Goal: Transaction & Acquisition: Purchase product/service

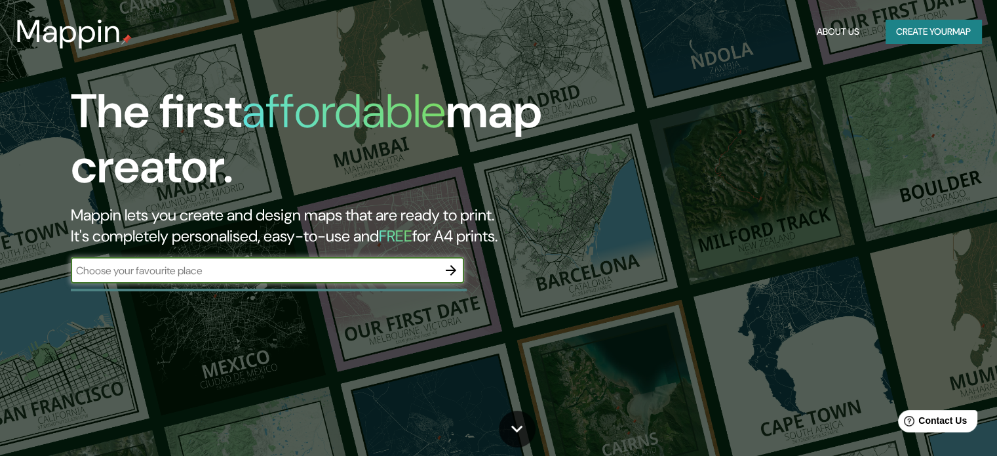
drag, startPoint x: 921, startPoint y: 44, endPoint x: 921, endPoint y: 36, distance: 7.9
click at [921, 44] on div "Mappin About Us Create your map" at bounding box center [498, 31] width 997 height 42
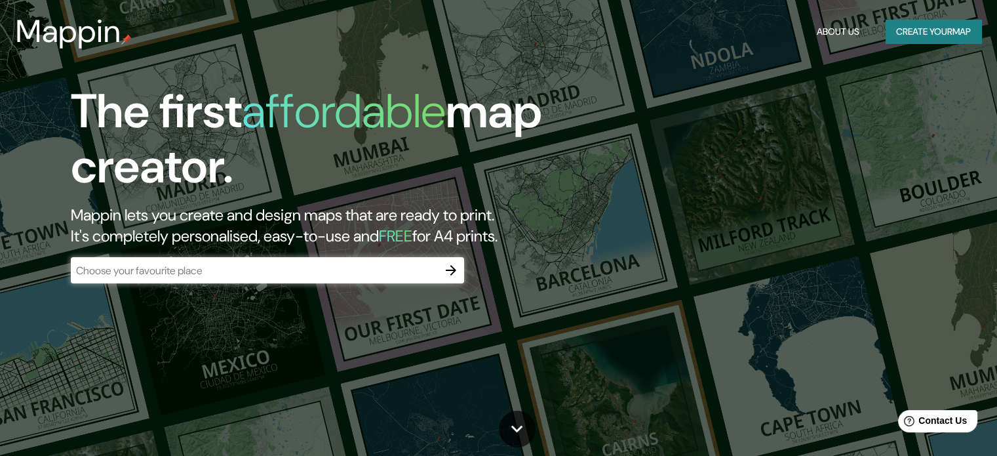
click at [921, 35] on button "Create your map" at bounding box center [934, 32] width 96 height 24
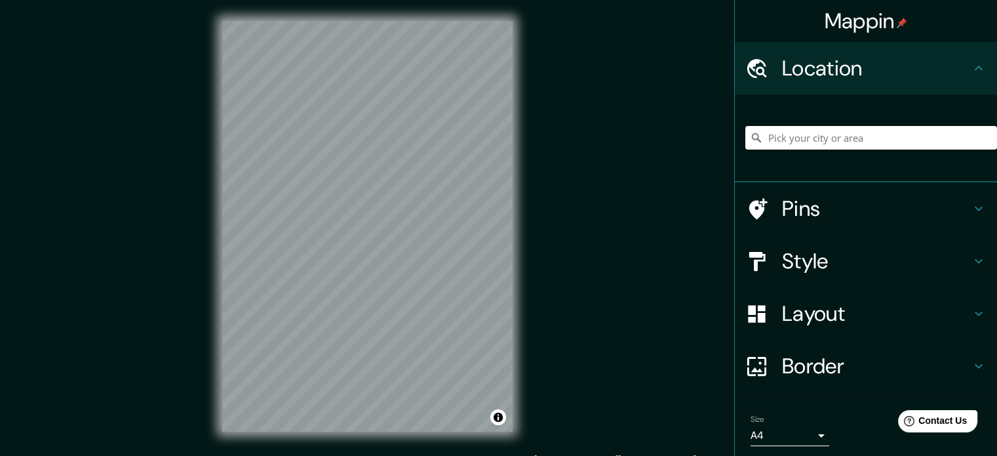
click at [863, 142] on input "Pick your city or area" at bounding box center [871, 138] width 252 height 24
click at [804, 134] on input "[GEOGRAPHIC_DATA] [GEOGRAPHIC_DATA], [GEOGRAPHIC_DATA]" at bounding box center [871, 138] width 252 height 24
click at [824, 272] on h4 "Style" at bounding box center [876, 261] width 189 height 26
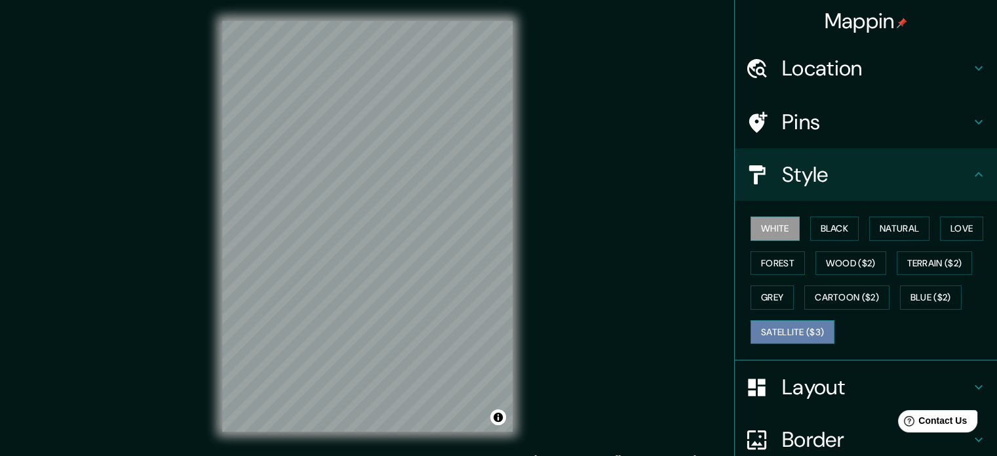
click at [789, 325] on button "Satellite ($3)" at bounding box center [793, 332] width 84 height 24
click at [858, 66] on h4 "Location" at bounding box center [876, 68] width 189 height 26
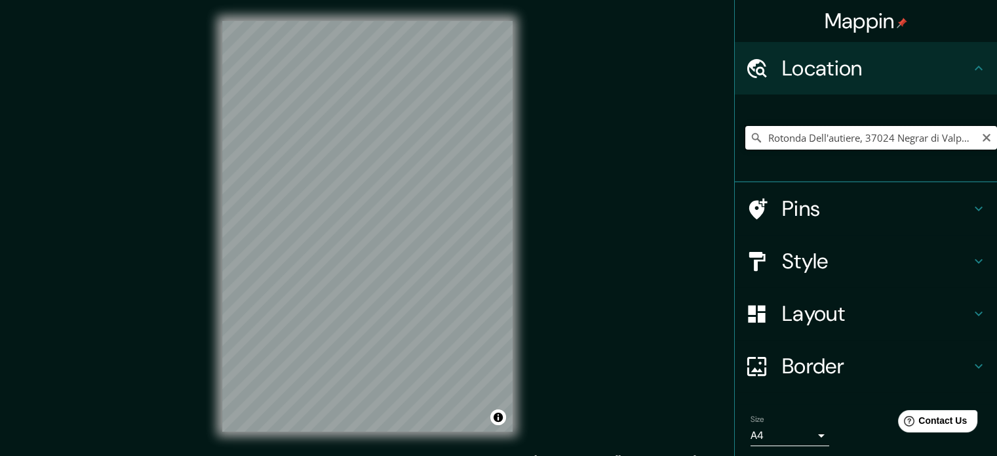
click at [822, 148] on input "Rotonda Dell'autiere, 37024 Negrar di Valpolicella [GEOGRAPHIC_DATA], [GEOGRAPH…" at bounding box center [871, 138] width 252 height 24
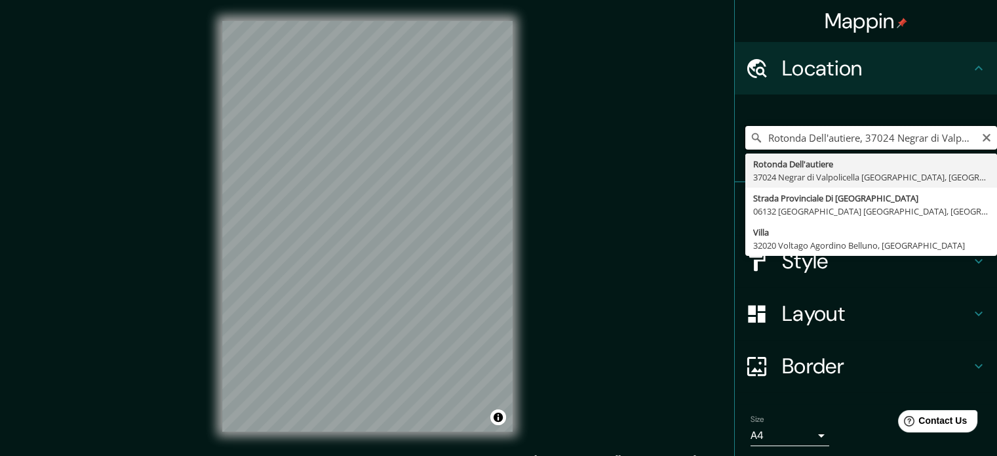
click at [822, 148] on input "Rotonda Dell'autiere, 37024 Negrar di Valpolicella [GEOGRAPHIC_DATA], [GEOGRAPH…" at bounding box center [871, 138] width 252 height 24
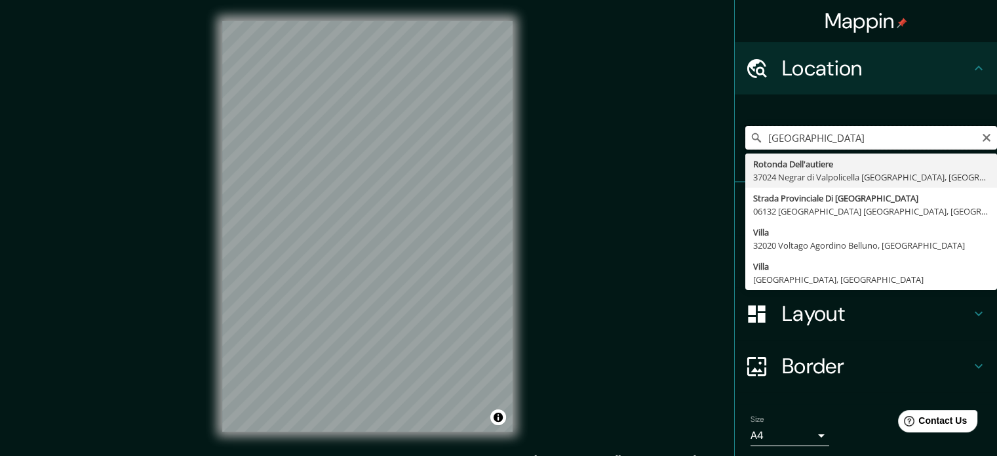
click at [871, 137] on input "[GEOGRAPHIC_DATA]" at bounding box center [871, 138] width 252 height 24
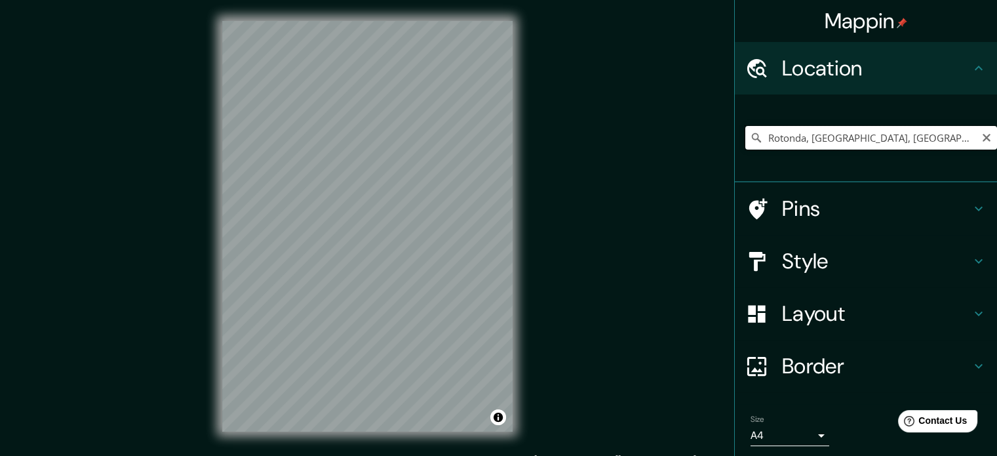
click at [820, 139] on input "Rotonda, [GEOGRAPHIC_DATA], [GEOGRAPHIC_DATA], [GEOGRAPHIC_DATA]" at bounding box center [871, 138] width 252 height 24
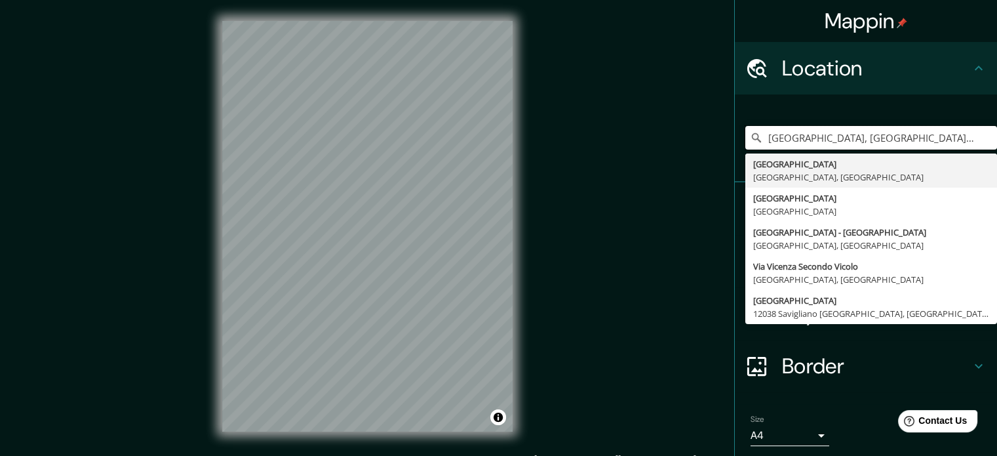
type input "[GEOGRAPHIC_DATA], [GEOGRAPHIC_DATA], [GEOGRAPHIC_DATA]"
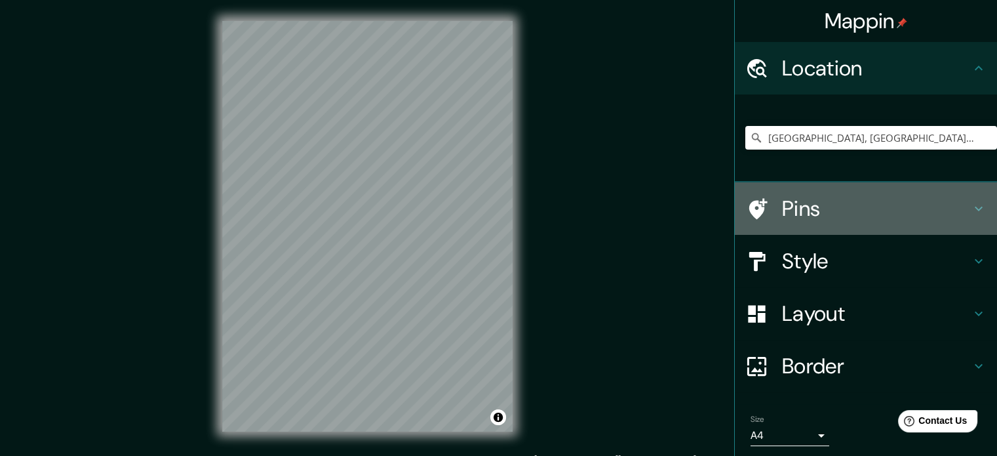
click at [852, 214] on h4 "Pins" at bounding box center [876, 208] width 189 height 26
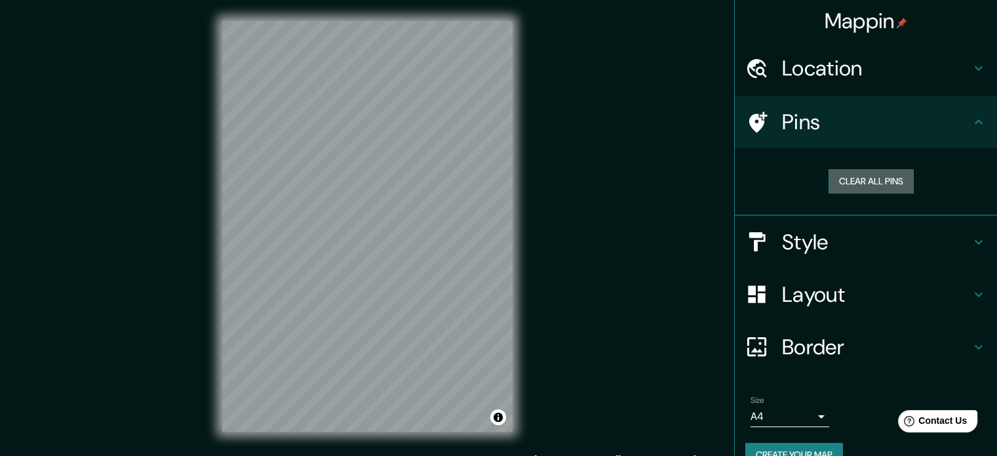
click at [848, 188] on button "Clear all pins" at bounding box center [871, 181] width 85 height 24
click at [879, 296] on h4 "Layout" at bounding box center [876, 294] width 189 height 26
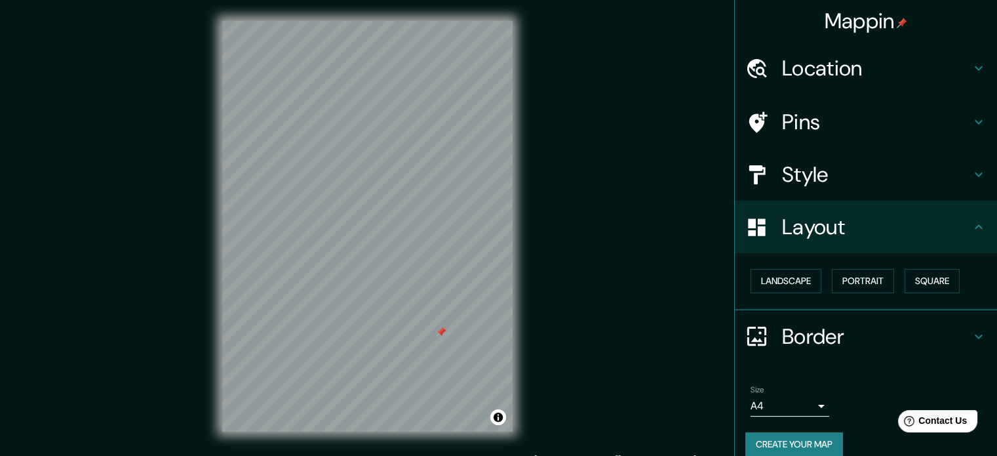
click at [852, 224] on h4 "Layout" at bounding box center [876, 227] width 189 height 26
click at [831, 166] on h4 "Style" at bounding box center [876, 174] width 189 height 26
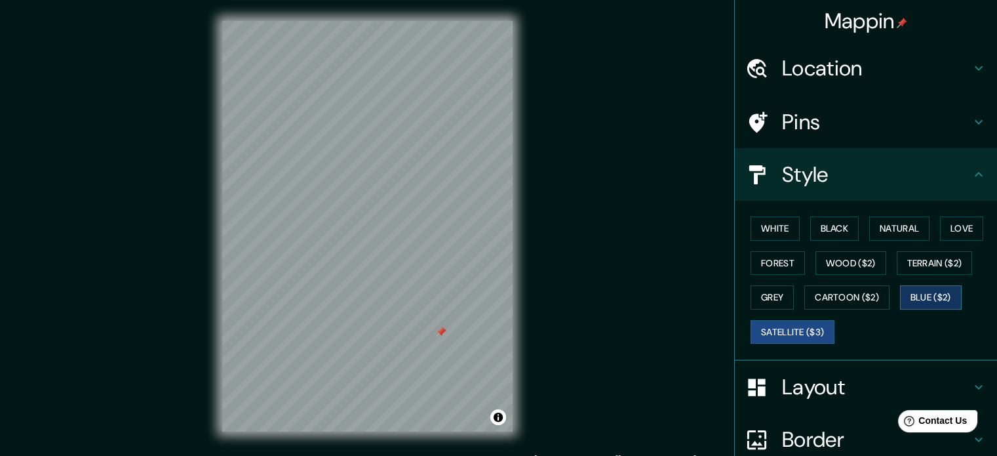
click at [906, 302] on button "Blue ($2)" at bounding box center [931, 297] width 62 height 24
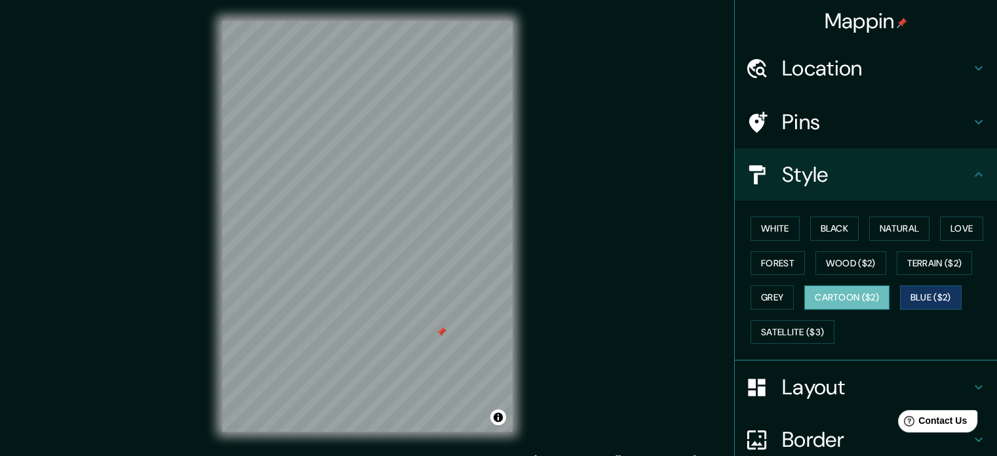
click at [841, 300] on button "Cartoon ($2)" at bounding box center [846, 297] width 85 height 24
click at [930, 291] on button "Blue ($2)" at bounding box center [931, 297] width 62 height 24
click at [830, 228] on button "Black" at bounding box center [834, 228] width 49 height 24
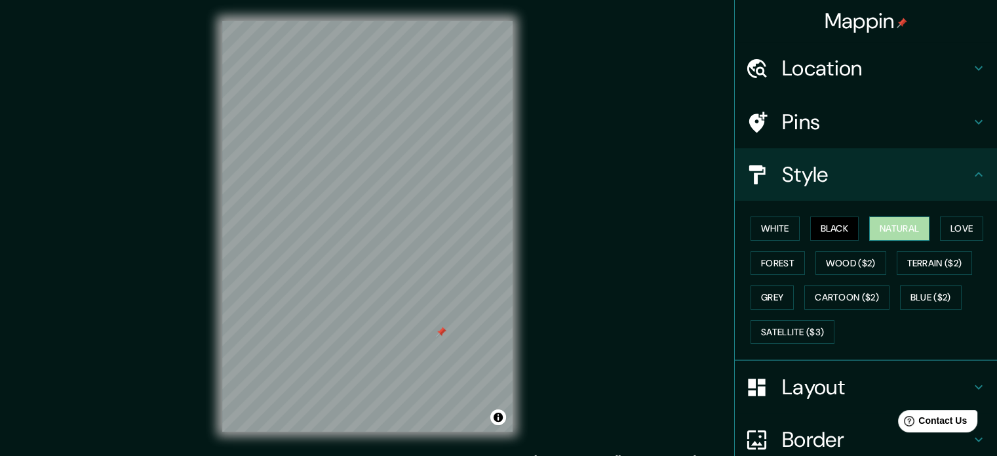
click at [871, 233] on button "Natural" at bounding box center [899, 228] width 60 height 24
click at [940, 237] on button "Love" at bounding box center [961, 228] width 43 height 24
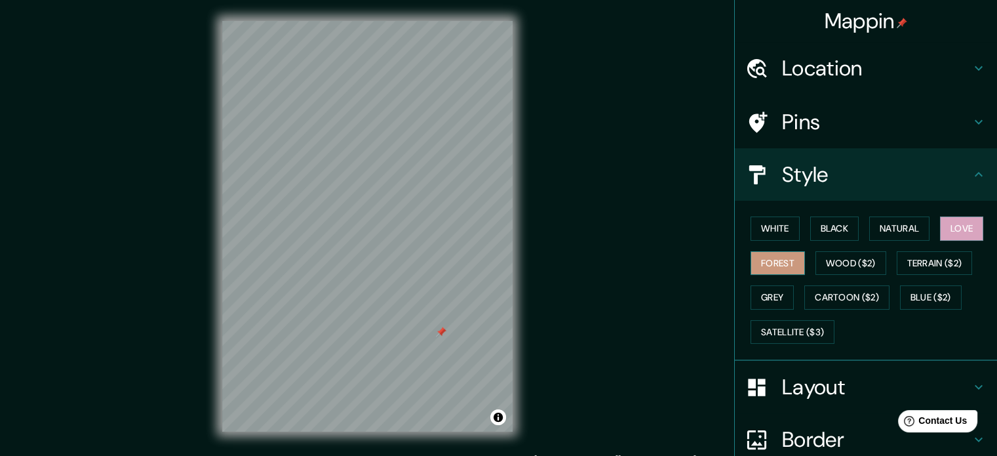
click at [751, 259] on button "Forest" at bounding box center [778, 263] width 54 height 24
click at [763, 292] on button "Grey" at bounding box center [772, 297] width 43 height 24
click at [845, 278] on div "White Black Natural Love Forest Wood ($2) Terrain ($2) Grey Cartoon ($2) Blue (…" at bounding box center [871, 280] width 252 height 138
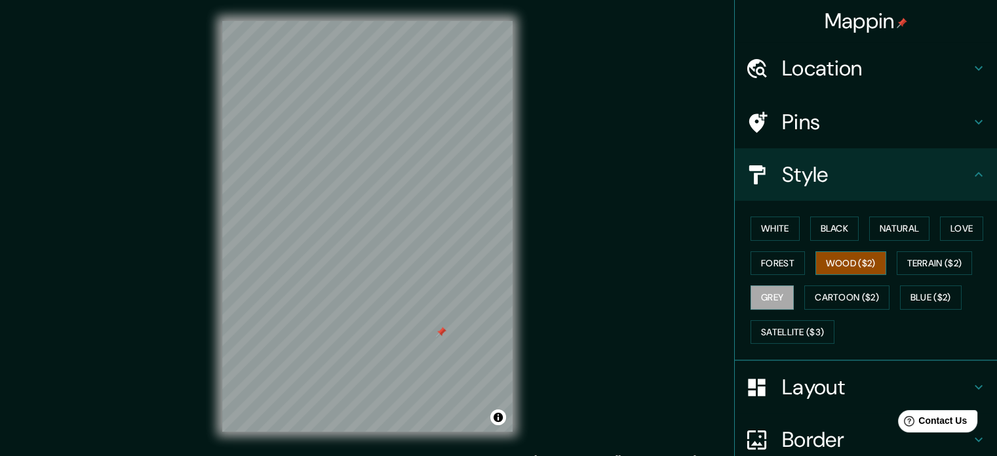
click at [855, 267] on button "Wood ($2)" at bounding box center [851, 263] width 71 height 24
click at [923, 264] on button "Terrain ($2)" at bounding box center [935, 263] width 76 height 24
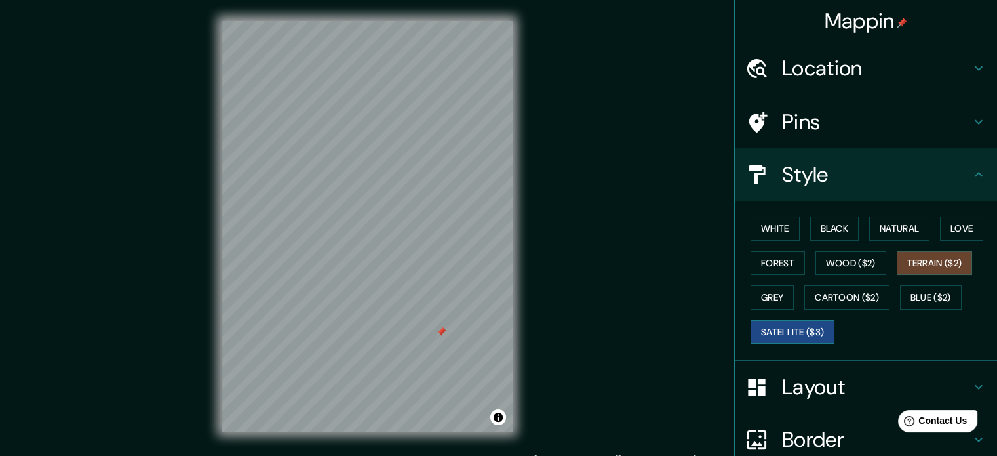
click at [774, 327] on button "Satellite ($3)" at bounding box center [793, 332] width 84 height 24
click at [940, 298] on button "Blue ($2)" at bounding box center [931, 297] width 62 height 24
click at [773, 327] on button "Satellite ($3)" at bounding box center [793, 332] width 84 height 24
